Goal: Task Accomplishment & Management: Complete application form

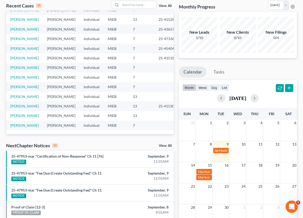
scroll to position [42, 0]
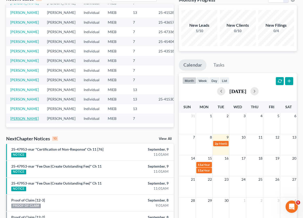
click at [24, 116] on link "[PERSON_NAME]" at bounding box center [24, 118] width 29 height 4
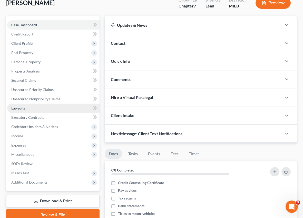
scroll to position [43, 0]
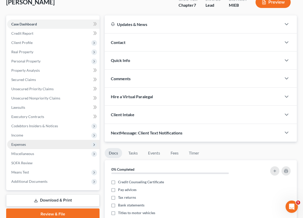
click at [21, 142] on span "Expenses" at bounding box center [18, 144] width 15 height 4
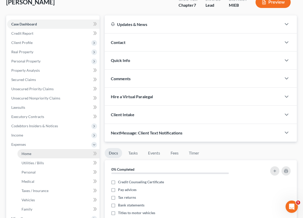
click at [30, 151] on span "Home" at bounding box center [27, 153] width 10 height 4
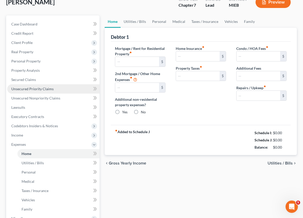
scroll to position [26, 0]
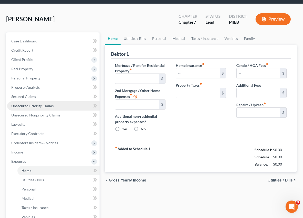
type input "1,293.00"
type input "0.00"
radio input "true"
type input "0.00"
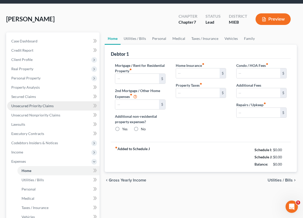
type input "0.00"
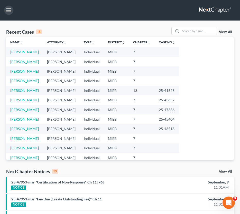
click at [9, 12] on button "button" at bounding box center [8, 10] width 9 height 9
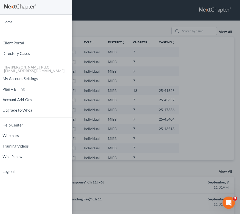
click at [174, 16] on div "Home New Case Client Portal Directory Cases The [PERSON_NAME], PLLC [EMAIL_ADDR…" at bounding box center [120, 107] width 240 height 214
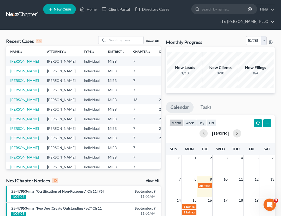
click at [71, 12] on link "New Case" at bounding box center [59, 9] width 33 height 10
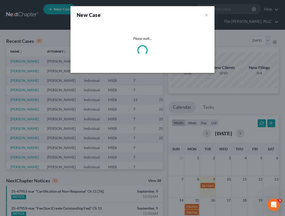
select select "40"
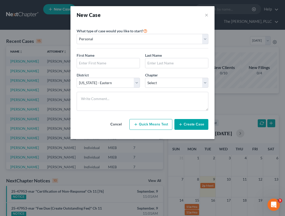
click at [108, 68] on div "First Name * Last Name *" at bounding box center [142, 63] width 137 height 20
click at [108, 66] on input "text" at bounding box center [108, 63] width 63 height 10
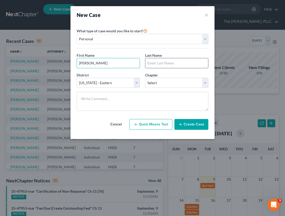
type input "[PERSON_NAME]"
click at [154, 65] on input "text" at bounding box center [176, 63] width 63 height 10
type input "[PERSON_NAME]"
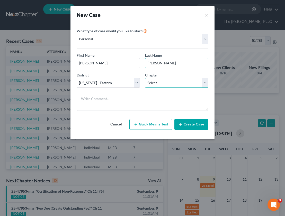
click at [181, 81] on select "Select 7 11 12 13" at bounding box center [176, 83] width 63 height 10
select select "0"
click at [145, 78] on select "Select 7 11 12 13" at bounding box center [176, 83] width 63 height 10
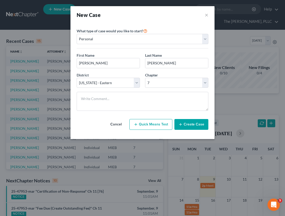
click at [195, 122] on button "Create Case" at bounding box center [191, 124] width 34 height 11
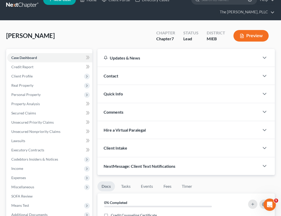
scroll to position [11, 0]
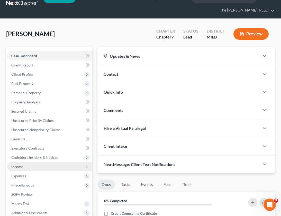
click at [20, 168] on span "Income" at bounding box center [17, 167] width 12 height 4
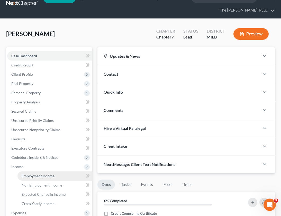
click at [41, 177] on span "Employment Income" at bounding box center [38, 176] width 33 height 4
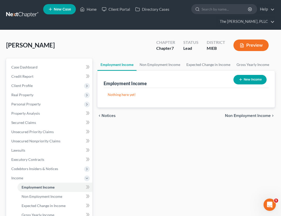
click at [238, 80] on icon "button" at bounding box center [240, 80] width 4 height 4
select select "0"
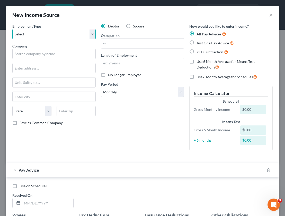
click at [74, 39] on select "Select Full or [DEMOGRAPHIC_DATA] Employment Self Employment" at bounding box center [53, 34] width 83 height 10
select select "0"
click at [12, 29] on select "Select Full or [DEMOGRAPHIC_DATA] Employment Self Employment" at bounding box center [53, 34] width 83 height 10
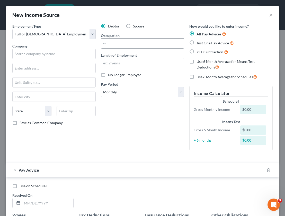
click at [122, 45] on input "text" at bounding box center [142, 44] width 83 height 10
type input "CNA"
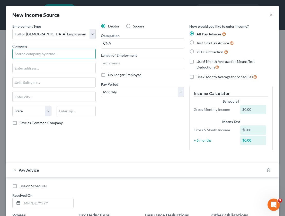
click at [54, 57] on input "text" at bounding box center [53, 54] width 83 height 10
type input "Trinity Continuing Care Services"
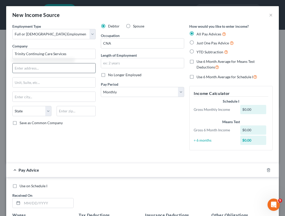
click at [21, 67] on input "text" at bounding box center [54, 68] width 83 height 10
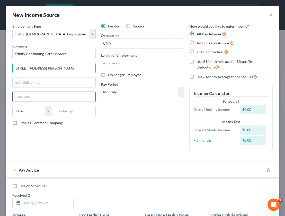
type input "[STREET_ADDRESS][PERSON_NAME]"
click at [81, 97] on input "text" at bounding box center [54, 97] width 83 height 10
type input "Livonia"
click at [49, 112] on select "State [US_STATE] AK AR AZ CA CO CT DE DC [GEOGRAPHIC_DATA] [GEOGRAPHIC_DATA] GU…" at bounding box center [31, 111] width 39 height 10
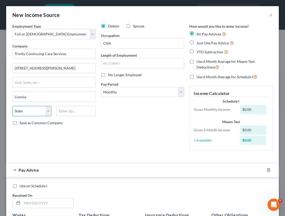
select select "23"
click at [12, 106] on select "State [US_STATE] AK AR AZ CA CO CT DE DC [GEOGRAPHIC_DATA] [GEOGRAPHIC_DATA] GU…" at bounding box center [31, 111] width 39 height 10
click at [65, 114] on input "text" at bounding box center [75, 111] width 39 height 10
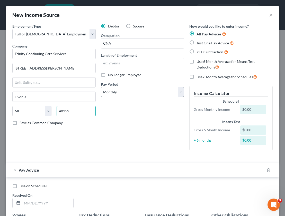
type input "48152"
click at [110, 89] on select "Select Monthly Twice Monthly Every Other Week Weekly" at bounding box center [142, 92] width 83 height 10
select select "2"
click at [101, 87] on select "Select Monthly Twice Monthly Every Other Week Weekly" at bounding box center [142, 92] width 83 height 10
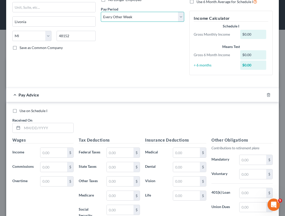
scroll to position [123, 0]
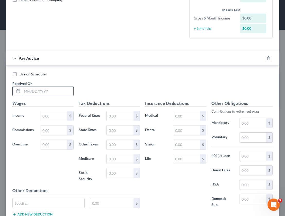
click at [34, 94] on input "text" at bounding box center [47, 92] width 51 height 10
click at [42, 116] on input "text" at bounding box center [53, 116] width 27 height 10
click at [30, 91] on input "[DATE]" at bounding box center [47, 92] width 51 height 10
click at [31, 91] on input "[DATE]" at bounding box center [47, 92] width 51 height 10
type input "[DATE]"
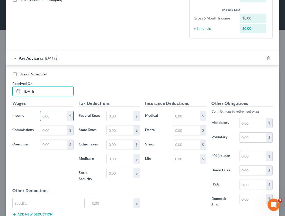
click at [53, 115] on input "text" at bounding box center [53, 116] width 27 height 10
type input "779.70"
click at [109, 119] on input "text" at bounding box center [120, 116] width 27 height 10
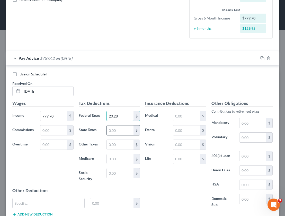
type input "20.28"
click at [115, 128] on input "text" at bounding box center [120, 131] width 27 height 10
type input "33.14"
click at [116, 148] on input "text" at bounding box center [120, 145] width 27 height 10
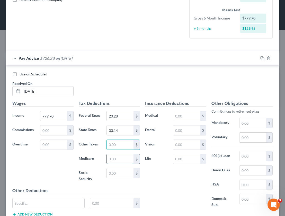
click at [118, 155] on input "text" at bounding box center [120, 159] width 27 height 10
type input "11.31"
click at [116, 174] on input "text" at bounding box center [120, 173] width 27 height 10
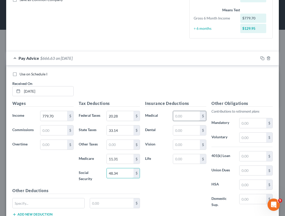
type input "48.34"
click at [187, 115] on input "text" at bounding box center [186, 116] width 27 height 10
click at [176, 159] on input "text" at bounding box center [186, 159] width 27 height 10
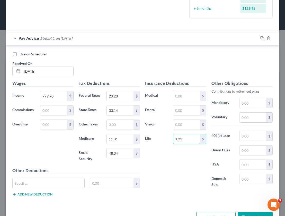
scroll to position [145, 0]
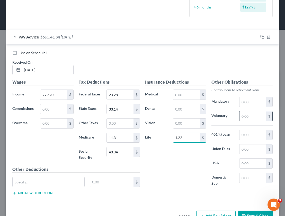
type input "1.22"
click at [246, 117] on input "text" at bounding box center [252, 116] width 27 height 10
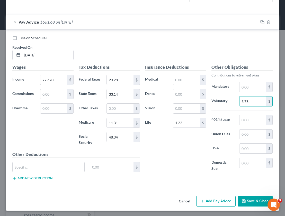
scroll to position [160, 0]
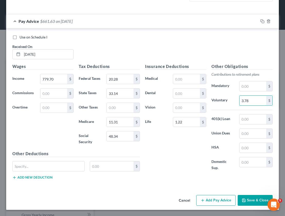
type input "3.78"
click at [208, 202] on button "Add Pay Advice" at bounding box center [215, 200] width 39 height 11
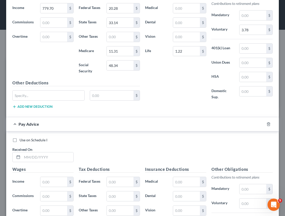
scroll to position [285, 0]
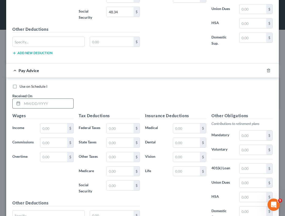
click at [49, 108] on input "text" at bounding box center [47, 104] width 51 height 10
click at [58, 123] on div "Wages Income * $ Commissions $ Overtime $" at bounding box center [43, 156] width 66 height 87
click at [58, 124] on input "text" at bounding box center [53, 129] width 27 height 10
click at [61, 128] on input "text" at bounding box center [53, 129] width 27 height 10
click at [32, 103] on input "[DATE]" at bounding box center [47, 104] width 51 height 10
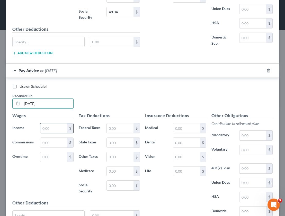
type input "[DATE]"
click at [49, 130] on input "text" at bounding box center [53, 129] width 27 height 10
type input "814.04"
click at [115, 129] on input "text" at bounding box center [120, 129] width 27 height 10
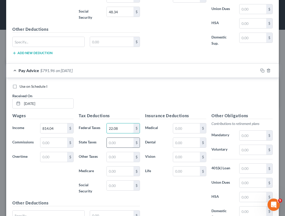
type input "22.08"
click at [110, 144] on input "text" at bounding box center [120, 143] width 27 height 10
type input "33.90"
click at [118, 168] on input "text" at bounding box center [120, 172] width 27 height 10
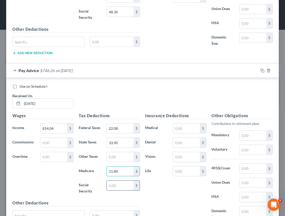
type input "11.80"
click at [115, 184] on input "text" at bounding box center [120, 186] width 27 height 10
type input "50.47"
click at [177, 130] on input "text" at bounding box center [186, 129] width 27 height 10
click at [175, 171] on input "text" at bounding box center [186, 172] width 27 height 10
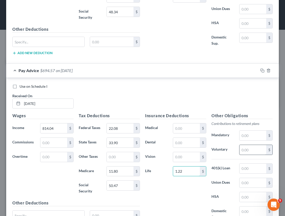
type input "1.22"
click at [248, 152] on input "text" at bounding box center [252, 150] width 27 height 10
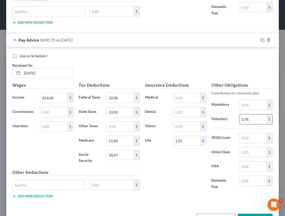
scroll to position [312, 0]
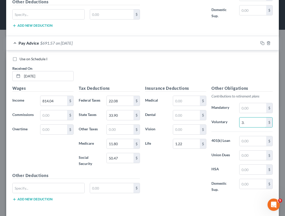
type input "3"
click at [242, 109] on input "text" at bounding box center [252, 108] width 27 height 10
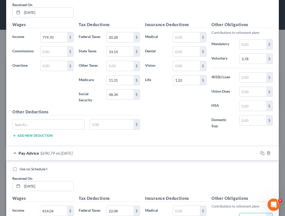
scroll to position [198, 0]
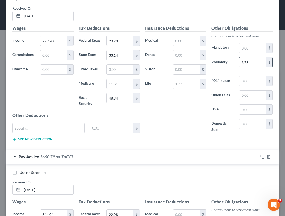
type input "3.78"
click at [246, 65] on input "3.78" at bounding box center [252, 63] width 27 height 10
click at [246, 49] on input "text" at bounding box center [252, 48] width 27 height 10
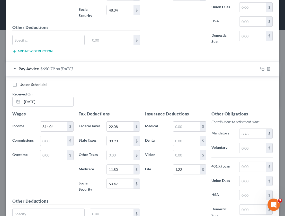
scroll to position [334, 0]
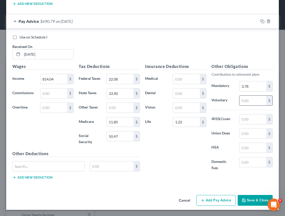
type input "3.78"
click at [246, 102] on input "text" at bounding box center [252, 101] width 27 height 10
type input "16.29"
click at [251, 88] on input "3.78" at bounding box center [252, 86] width 27 height 10
click at [182, 123] on input "1.22" at bounding box center [186, 122] width 27 height 10
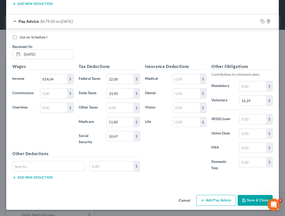
click at [186, 152] on div "Insurance Deductions Medical $ Dental $ Vision $ Life $" at bounding box center [175, 119] width 66 height 113
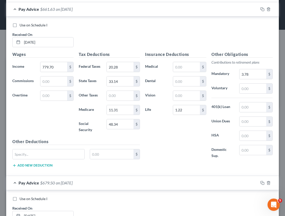
scroll to position [142, 0]
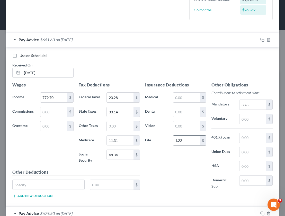
click at [189, 142] on input "1.22" at bounding box center [186, 141] width 27 height 10
click at [245, 107] on input "3.78" at bounding box center [252, 105] width 27 height 10
click at [68, 190] on input "text" at bounding box center [49, 185] width 72 height 10
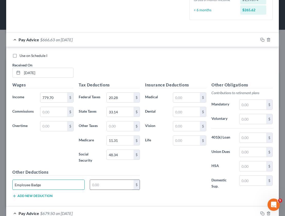
type input "Employee Badge"
click at [107, 188] on input "text" at bounding box center [111, 185] width 43 height 10
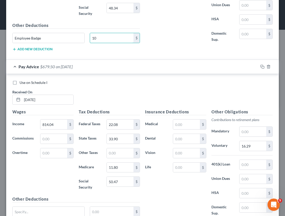
scroll to position [334, 0]
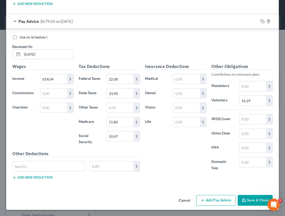
type input "10"
click at [204, 200] on button "Add Pay Advice" at bounding box center [215, 200] width 39 height 11
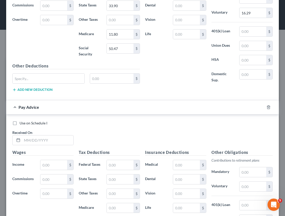
scroll to position [427, 0]
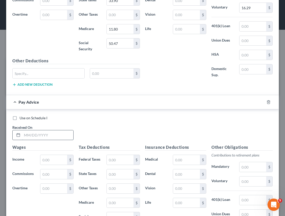
click at [40, 133] on input "text" at bounding box center [47, 135] width 51 height 10
type input "[DATE]"
click at [53, 157] on input "text" at bounding box center [53, 160] width 27 height 10
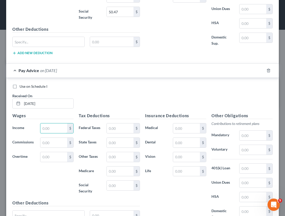
scroll to position [508, 0]
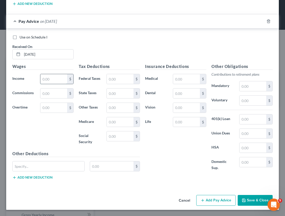
click at [59, 78] on input "text" at bounding box center [53, 79] width 27 height 10
type input "1,122.59"
click at [127, 81] on input "text" at bounding box center [120, 79] width 27 height 10
type input "53.61"
click at [122, 91] on input "text" at bounding box center [120, 94] width 27 height 10
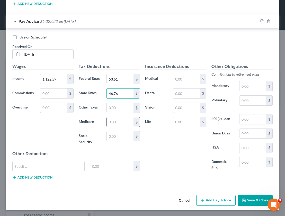
type input "46.76"
click at [112, 121] on input "text" at bounding box center [120, 122] width 27 height 10
type input "16.28"
click at [112, 134] on input "text" at bounding box center [120, 136] width 27 height 10
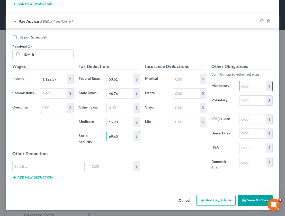
type input "69.60"
click at [249, 88] on input "text" at bounding box center [252, 86] width 27 height 10
click at [240, 103] on input "text" at bounding box center [252, 101] width 27 height 10
type input "22.46"
click at [210, 203] on button "Add Pay Advice" at bounding box center [215, 200] width 39 height 11
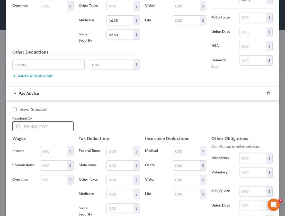
scroll to position [612, 0]
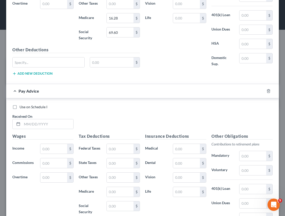
click at [42, 118] on div "Received On *" at bounding box center [43, 122] width 66 height 16
click at [43, 125] on input "text" at bounding box center [47, 124] width 51 height 10
type input "[DATE]"
click at [53, 148] on input "text" at bounding box center [53, 149] width 27 height 10
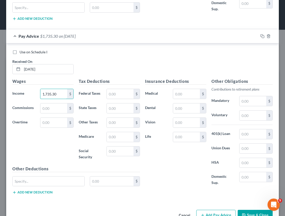
scroll to position [682, 0]
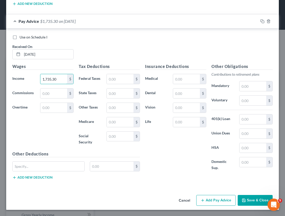
type input "1,735.30"
click at [114, 86] on div "Tax Deductions Federal Taxes $ State Taxes $ Other Taxes $ Medicare $ Social Se…" at bounding box center [109, 106] width 66 height 87
click at [114, 82] on input "text" at bounding box center [120, 79] width 27 height 10
type input "125.67"
click at [115, 95] on input "text" at bounding box center [120, 94] width 27 height 10
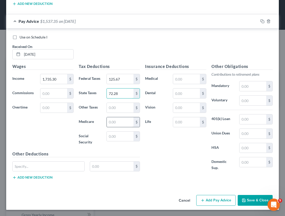
type input "72.28"
click at [115, 117] on input "text" at bounding box center [120, 122] width 27 height 10
type input "25.16"
click at [110, 135] on input "text" at bounding box center [120, 137] width 27 height 10
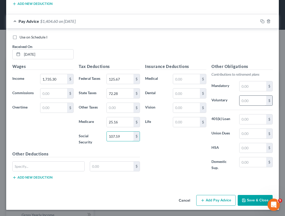
type input "107.59"
click at [249, 102] on input "text" at bounding box center [252, 101] width 27 height 10
type input "34.71"
click at [204, 205] on button "Add Pay Advice" at bounding box center [215, 200] width 39 height 11
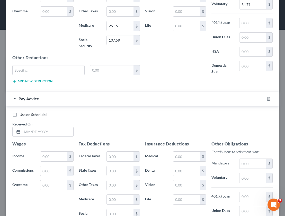
scroll to position [781, 0]
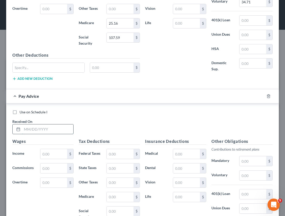
click at [46, 129] on input "text" at bounding box center [47, 130] width 51 height 10
type input "[DATE]"
click at [52, 153] on input "text" at bounding box center [53, 154] width 27 height 10
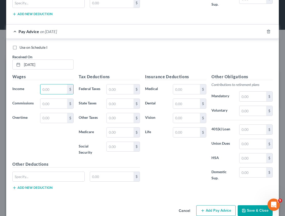
scroll to position [856, 0]
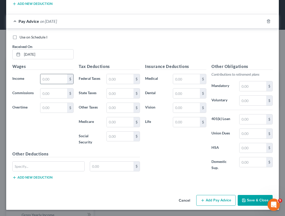
click at [56, 80] on input "text" at bounding box center [53, 79] width 27 height 10
type input "1,537.67"
click at [111, 81] on input "text" at bounding box center [120, 79] width 27 height 10
click at [107, 93] on input "text" at bounding box center [120, 94] width 27 height 10
type input "54.56"
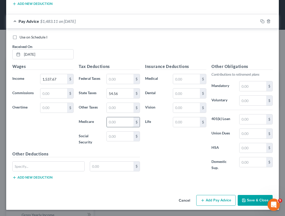
click at [114, 120] on input "text" at bounding box center [120, 122] width 27 height 10
type input "22.29"
click at [118, 134] on input "text" at bounding box center [120, 137] width 27 height 10
type input "95.34"
click at [253, 101] on input "text" at bounding box center [252, 101] width 27 height 10
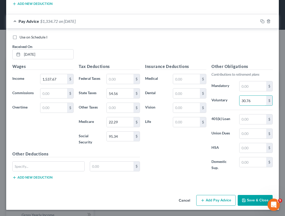
type input "30.76"
click at [208, 198] on button "Add Pay Advice" at bounding box center [215, 200] width 39 height 11
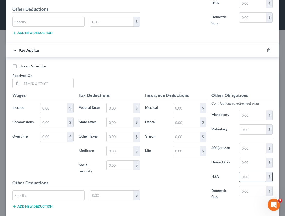
scroll to position [1000, 0]
click at [40, 87] on input "text" at bounding box center [47, 84] width 51 height 10
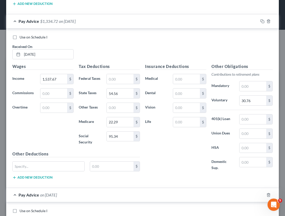
scroll to position [860, 0]
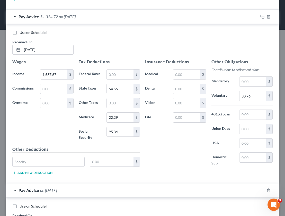
type input "[DATE]"
click at [29, 49] on input "[DATE]" at bounding box center [47, 50] width 51 height 10
type input "[DATE]"
click at [99, 48] on div "Use on Schedule I Received On * [DATE]" at bounding box center [142, 44] width 265 height 29
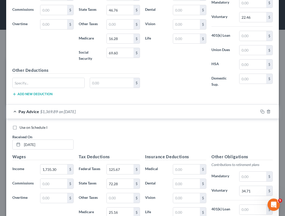
scroll to position [559, 0]
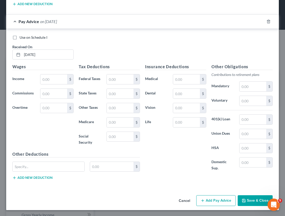
scroll to position [1029, 0]
click at [48, 79] on input "text" at bounding box center [53, 79] width 27 height 10
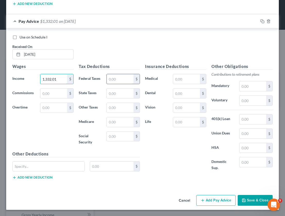
type input "1,332.01"
click at [120, 79] on input "text" at bounding box center [120, 79] width 27 height 10
click at [111, 93] on input "text" at bounding box center [120, 94] width 27 height 10
type input "46"
click at [117, 124] on input "text" at bounding box center [120, 122] width 27 height 10
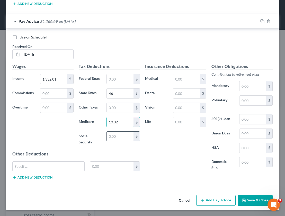
type input "19.32"
click at [115, 137] on input "text" at bounding box center [120, 137] width 27 height 10
type input "82.58"
click at [248, 101] on input "text" at bounding box center [252, 101] width 27 height 10
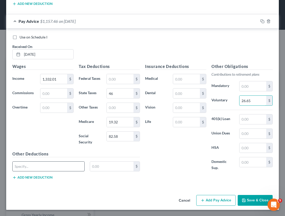
type input "26.65"
click at [49, 162] on input "text" at bounding box center [49, 167] width 72 height 10
type input "c"
type input "Creditor Garnishment"
click at [109, 169] on input "text" at bounding box center [111, 167] width 43 height 10
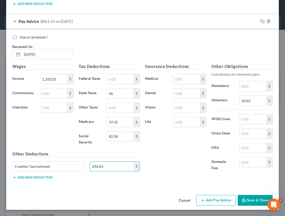
type input "296.03"
click at [203, 200] on button "Add Pay Advice" at bounding box center [215, 200] width 39 height 11
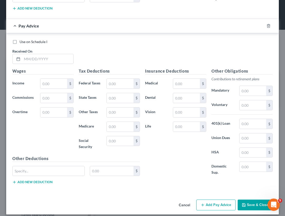
scroll to position [1203, 0]
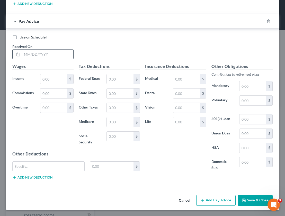
click at [49, 55] on input "text" at bounding box center [47, 55] width 51 height 10
type input "[DATE]"
click at [47, 79] on input "text" at bounding box center [53, 79] width 27 height 10
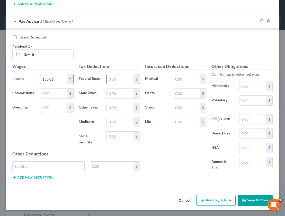
type input "188.06"
click at [111, 77] on input "text" at bounding box center [120, 79] width 27 height 10
type input "27.25"
click at [116, 92] on input "text" at bounding box center [120, 94] width 27 height 10
type input "68.82"
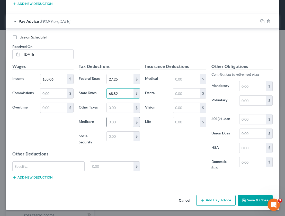
click at [110, 122] on input "text" at bounding box center [120, 122] width 27 height 10
type input "27.26"
click at [108, 138] on input "text" at bounding box center [120, 137] width 27 height 10
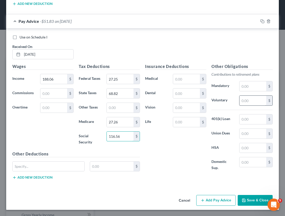
type input "116.56"
click at [245, 103] on input "text" at bounding box center [252, 101] width 27 height 10
type input "37.61"
click at [58, 168] on input "text" at bounding box center [49, 167] width 72 height 10
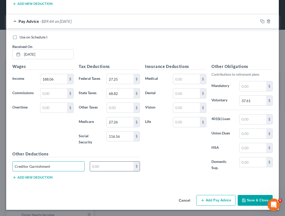
type input "Creditor Garnishment"
click at [98, 170] on input "text" at bounding box center [111, 167] width 43 height 10
type input "410.04"
click at [48, 80] on input "188.06" at bounding box center [53, 79] width 27 height 10
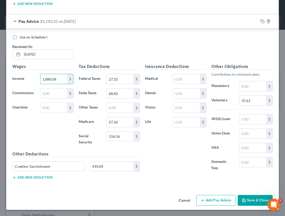
type input "1,880.06"
click at [212, 200] on button "Add Pay Advice" at bounding box center [215, 200] width 39 height 11
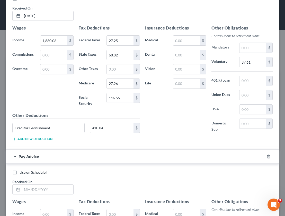
scroll to position [1340, 0]
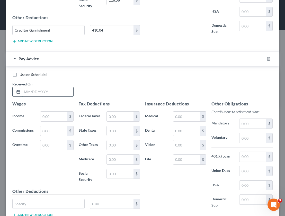
click at [32, 91] on input "text" at bounding box center [47, 92] width 51 height 10
type input "[DATE]"
click at [48, 121] on input "text" at bounding box center [53, 117] width 27 height 10
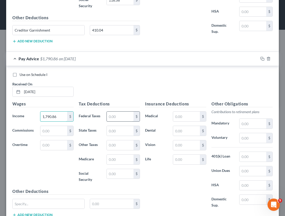
type input "1,790.86"
click at [110, 121] on input "text" at bounding box center [120, 117] width 27 height 10
type input "16.76"
click at [116, 134] on input "text" at bounding box center [120, 131] width 27 height 10
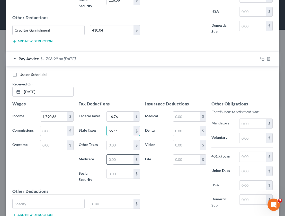
type input "65.11"
click at [115, 160] on input "text" at bounding box center [120, 160] width 27 height 10
type input "25.97"
click at [122, 176] on input "text" at bounding box center [120, 174] width 27 height 10
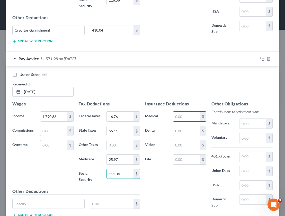
type input "111.04"
click at [190, 119] on input "text" at bounding box center [186, 117] width 27 height 10
click at [255, 139] on input "text" at bounding box center [252, 138] width 27 height 10
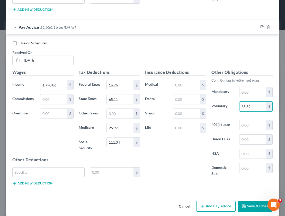
scroll to position [1377, 0]
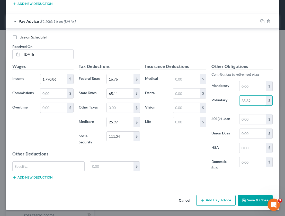
type input "35.82"
click at [46, 159] on div "Other Deductions $ Add new deduction" at bounding box center [76, 167] width 133 height 33
click at [50, 168] on input "text" at bounding box center [49, 167] width 72 height 10
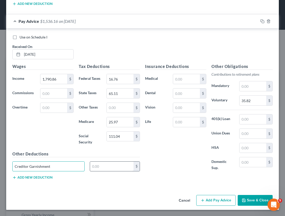
type input "Creditor Garnishment"
click at [98, 170] on input "text" at bounding box center [111, 167] width 43 height 10
type input "393"
click at [198, 203] on button "Add Pay Advice" at bounding box center [215, 200] width 39 height 11
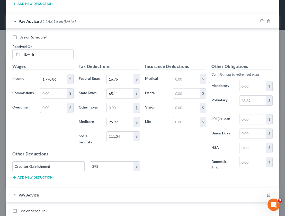
scroll to position [1476, 0]
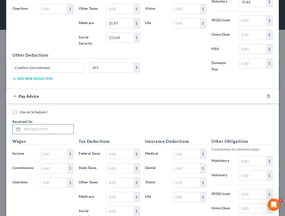
click at [48, 129] on input "text" at bounding box center [47, 130] width 51 height 10
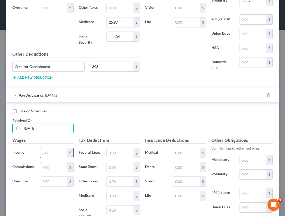
type input "[DATE]"
click at [48, 153] on input "text" at bounding box center [53, 153] width 27 height 10
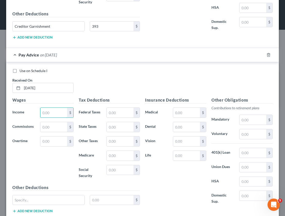
scroll to position [1520, 0]
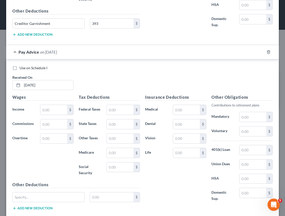
click at [39, 110] on div "$" at bounding box center [56, 110] width 39 height 10
click at [44, 111] on input "text" at bounding box center [53, 110] width 27 height 10
type input "2,729.77"
click at [116, 110] on input "text" at bounding box center [120, 110] width 27 height 10
type input "127.17"
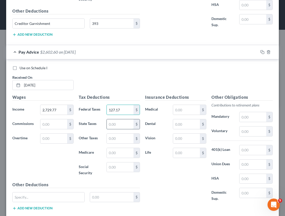
click at [120, 124] on input "text" at bounding box center [120, 124] width 27 height 10
type input "104.21"
click at [117, 156] on input "text" at bounding box center [120, 153] width 27 height 10
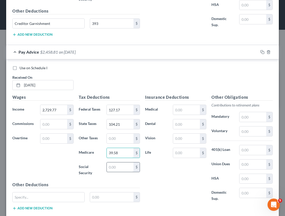
type input "39.58"
click at [122, 166] on input "text" at bounding box center [120, 168] width 27 height 10
type input "169.24"
click at [246, 132] on input "text" at bounding box center [252, 132] width 27 height 10
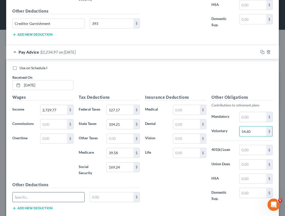
type input "54.60"
click at [50, 195] on input "text" at bounding box center [49, 198] width 72 height 10
type input "Creditor Garnishment"
click at [97, 199] on input "text" at bounding box center [111, 198] width 43 height 10
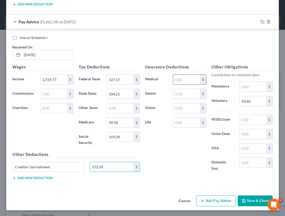
scroll to position [1551, 0]
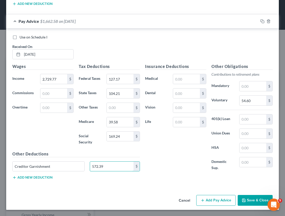
type input "572.39"
click at [199, 198] on button "Add Pay Advice" at bounding box center [215, 200] width 39 height 11
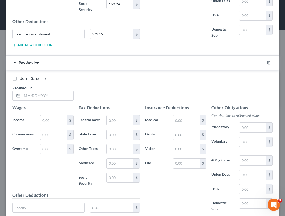
scroll to position [1708, 0]
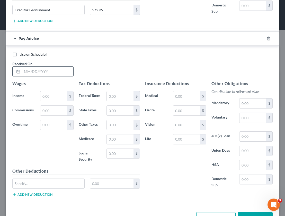
click at [43, 72] on input "text" at bounding box center [47, 72] width 51 height 10
type input "[DATE]"
click at [53, 93] on input "text" at bounding box center [53, 96] width 27 height 10
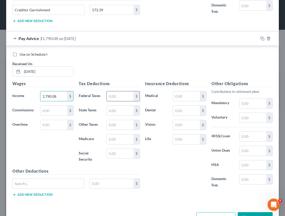
type input "1,790.08"
click at [120, 101] on input "text" at bounding box center [120, 96] width 27 height 10
type input "16.67"
click at [117, 110] on input "text" at bounding box center [120, 111] width 27 height 10
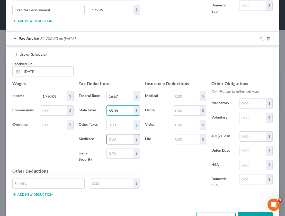
type input "65.08"
click at [108, 141] on input "text" at bounding box center [120, 140] width 27 height 10
type input "25.96"
click at [113, 155] on input "text" at bounding box center [120, 154] width 27 height 10
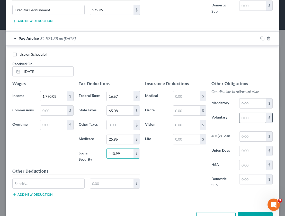
type input "110.99"
click at [250, 116] on input "text" at bounding box center [252, 118] width 27 height 10
type input "35.81"
click at [65, 180] on input "text" at bounding box center [49, 184] width 72 height 10
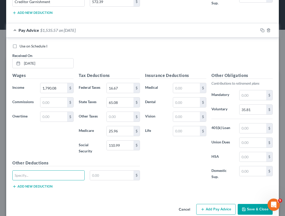
scroll to position [1720, 0]
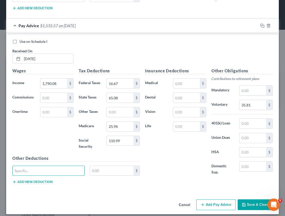
type input "C"
type input "G"
type input "Creditor Garnisment"
click at [99, 174] on input "text" at bounding box center [111, 171] width 43 height 10
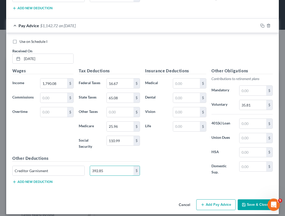
type input "392.85"
click at [219, 205] on button "Add Pay Advice" at bounding box center [215, 205] width 39 height 11
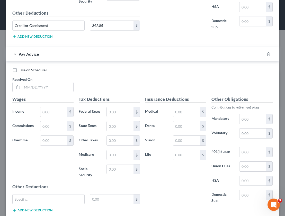
scroll to position [1899, 0]
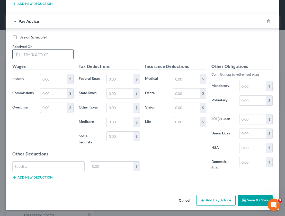
click at [54, 55] on input "text" at bounding box center [47, 55] width 51 height 10
type input "[DATE]"
click at [52, 81] on input "text" at bounding box center [53, 79] width 27 height 10
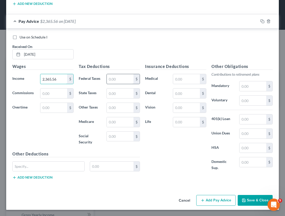
type input "2,365.56"
click at [117, 77] on input "text" at bounding box center [120, 79] width 27 height 10
type input "89.04"
click at [110, 93] on input "text" at bounding box center [120, 94] width 27 height 10
click at [116, 80] on input "89.04" at bounding box center [120, 79] width 27 height 10
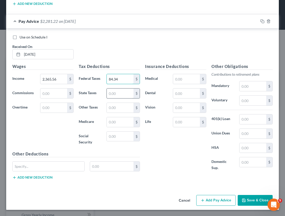
type input "84.34"
click at [108, 90] on input "text" at bounding box center [120, 94] width 27 height 10
type input "89.04"
click at [114, 120] on input "text" at bounding box center [120, 122] width 27 height 10
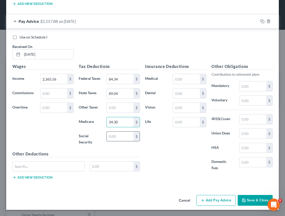
type input "34.30"
click at [112, 139] on input "text" at bounding box center [120, 137] width 27 height 10
type input "146.66"
click at [243, 100] on input "text" at bounding box center [252, 101] width 27 height 10
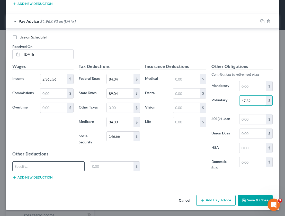
type input "47.32"
click at [54, 165] on input "text" at bounding box center [49, 167] width 72 height 10
type input "Creditor Garnishment"
click at [92, 168] on input "text" at bounding box center [111, 167] width 43 height 10
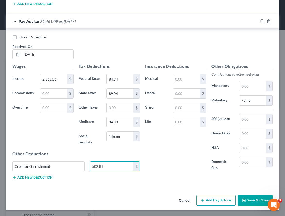
type input "502.81"
click at [216, 199] on button "Add Pay Advice" at bounding box center [215, 200] width 39 height 11
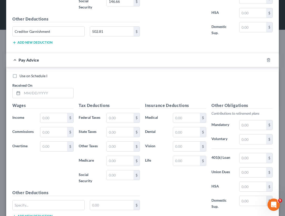
scroll to position [2073, 0]
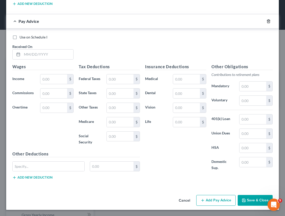
click at [266, 22] on icon "button" at bounding box center [268, 21] width 4 height 4
click at [250, 200] on button "Save & Close" at bounding box center [254, 200] width 35 height 11
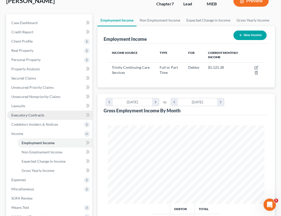
scroll to position [50, 0]
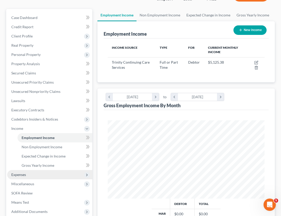
click at [19, 176] on span "Expenses" at bounding box center [18, 175] width 15 height 4
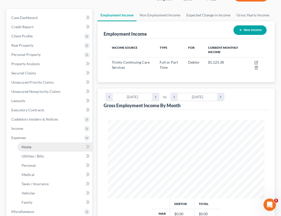
click at [46, 149] on link "Home" at bounding box center [54, 147] width 75 height 9
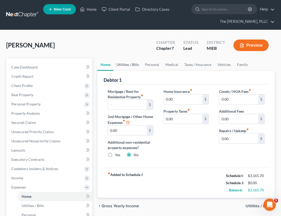
click at [126, 65] on link "Utilities / Bills" at bounding box center [127, 65] width 29 height 12
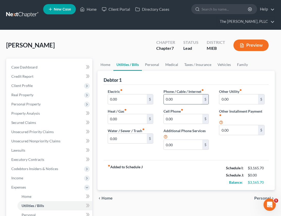
click at [182, 101] on input "0.00" at bounding box center [183, 99] width 39 height 10
click at [178, 121] on input "0.00" at bounding box center [183, 119] width 39 height 10
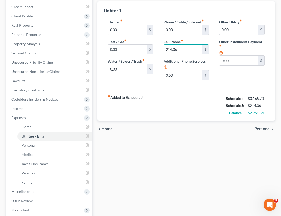
scroll to position [94, 0]
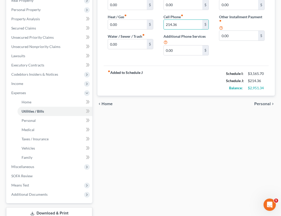
type input "214.36"
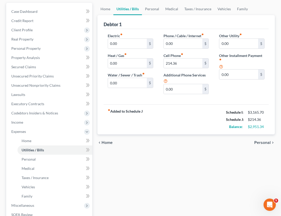
scroll to position [48, 0]
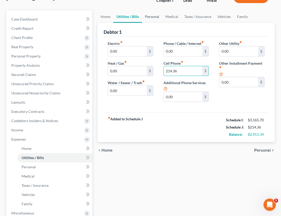
click at [153, 17] on link "Personal" at bounding box center [152, 17] width 20 height 12
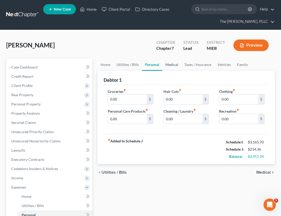
click at [172, 65] on link "Medical" at bounding box center [171, 65] width 19 height 12
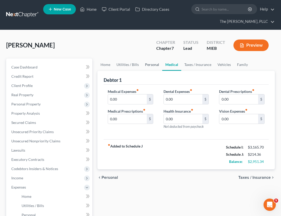
click at [157, 64] on link "Personal" at bounding box center [152, 65] width 20 height 12
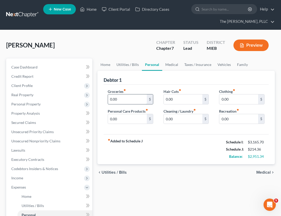
click at [120, 97] on input "0.00" at bounding box center [127, 99] width 39 height 10
click at [193, 133] on div "Groceries fiber_manual_record 250 $ Personal Care Products fiber_manual_record …" at bounding box center [185, 110] width 165 height 50
click at [121, 100] on input "250" at bounding box center [127, 99] width 39 height 10
type input "400"
click at [185, 100] on input "0.00" at bounding box center [183, 99] width 39 height 10
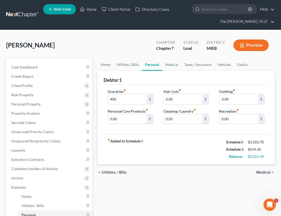
click at [206, 128] on div "Groceries fiber_manual_record 400 $ Personal Care Products fiber_manual_record …" at bounding box center [185, 110] width 165 height 50
click at [131, 61] on link "Utilities / Bills" at bounding box center [127, 65] width 29 height 12
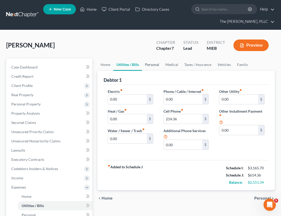
click at [157, 67] on link "Personal" at bounding box center [152, 65] width 20 height 12
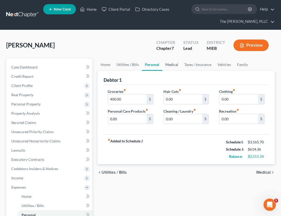
click at [175, 67] on link "Medical" at bounding box center [171, 65] width 19 height 12
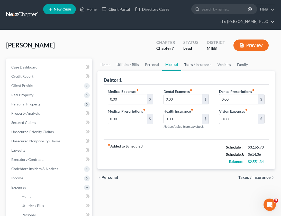
click at [194, 66] on link "Taxes / Insurance" at bounding box center [197, 65] width 33 height 12
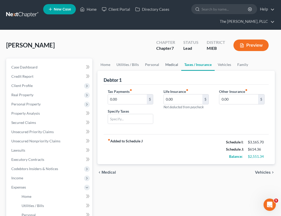
click at [170, 65] on link "Medical" at bounding box center [171, 65] width 19 height 12
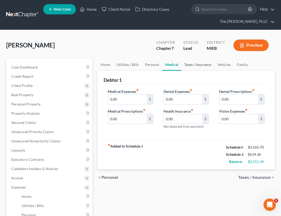
click at [203, 66] on link "Taxes / Insurance" at bounding box center [197, 65] width 33 height 12
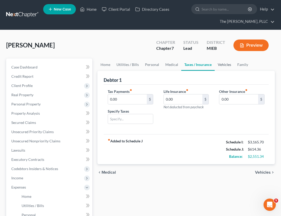
click at [224, 67] on link "Vehicles" at bounding box center [224, 65] width 20 height 12
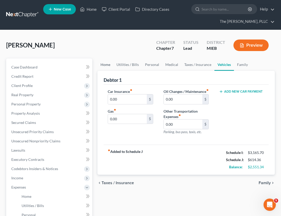
click at [108, 64] on link "Home" at bounding box center [105, 65] width 16 height 12
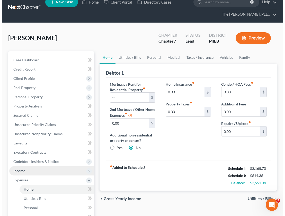
scroll to position [8, 0]
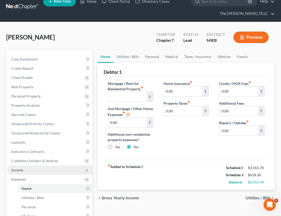
click at [25, 168] on span "Income" at bounding box center [49, 170] width 85 height 9
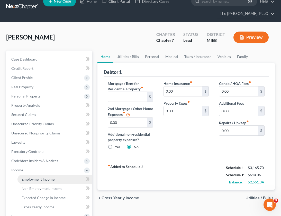
click at [61, 177] on link "Employment Income" at bounding box center [54, 179] width 75 height 9
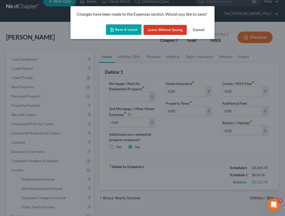
click at [126, 30] on button "Save & Leave" at bounding box center [123, 29] width 35 height 11
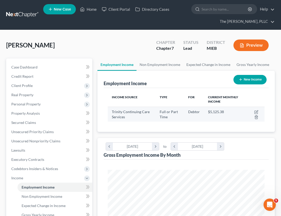
click at [185, 115] on td "Debtor" at bounding box center [194, 114] width 20 height 15
click at [257, 112] on icon "button" at bounding box center [256, 111] width 2 height 2
select select "0"
select select "23"
select select "2"
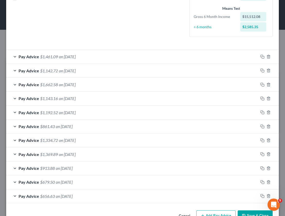
scroll to position [126, 0]
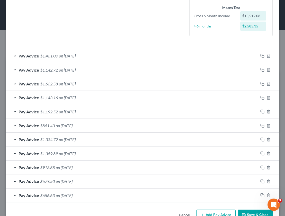
click at [57, 70] on span "$1,142.72" at bounding box center [49, 70] width 18 height 5
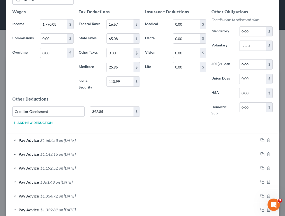
scroll to position [233, 0]
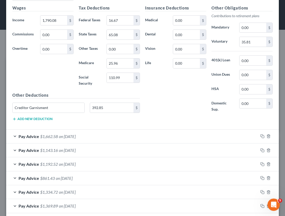
click at [87, 134] on div "Pay Advice $1,662.58 on [DATE]" at bounding box center [132, 137] width 252 height 14
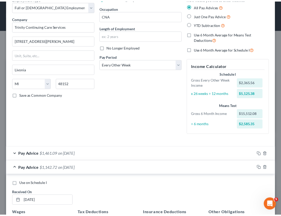
scroll to position [0, 0]
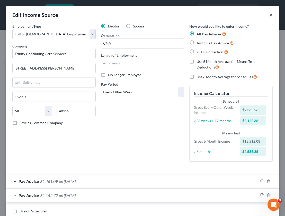
click at [269, 17] on button "×" at bounding box center [271, 15] width 4 height 6
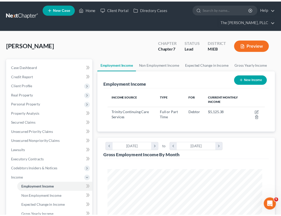
scroll to position [256705, 256617]
